Goal: Find specific page/section: Find specific page/section

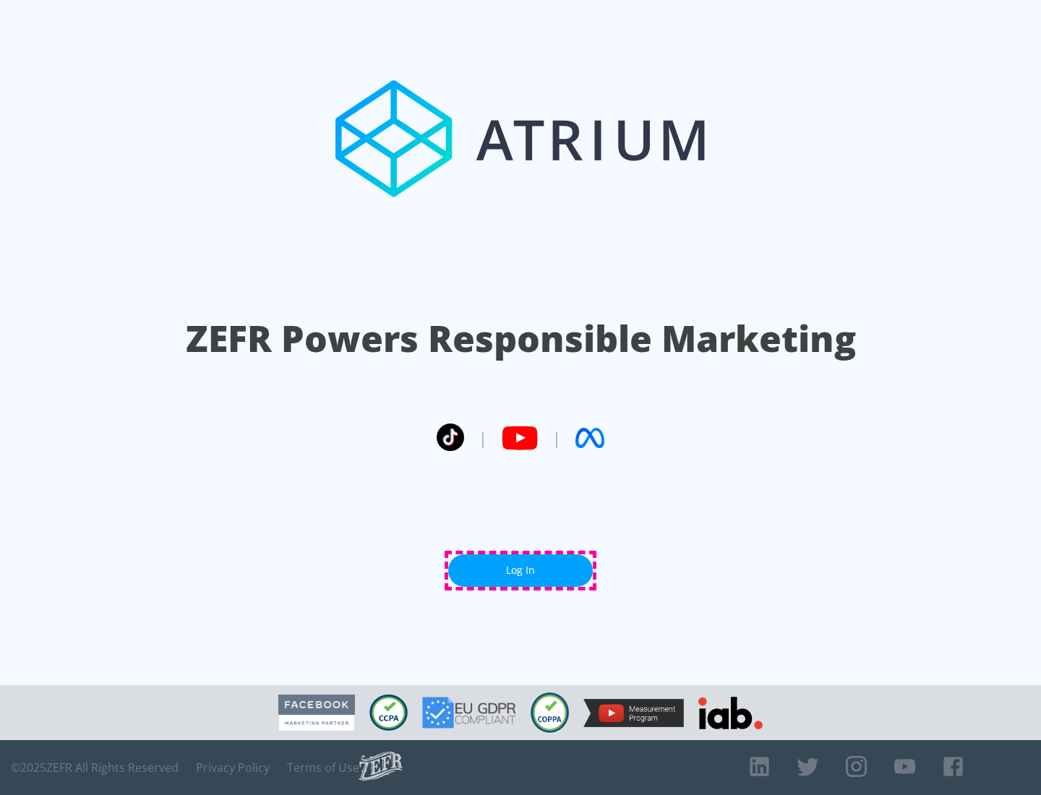
click at [520, 570] on link "Log In" at bounding box center [520, 570] width 145 height 33
